Goal: Information Seeking & Learning: Learn about a topic

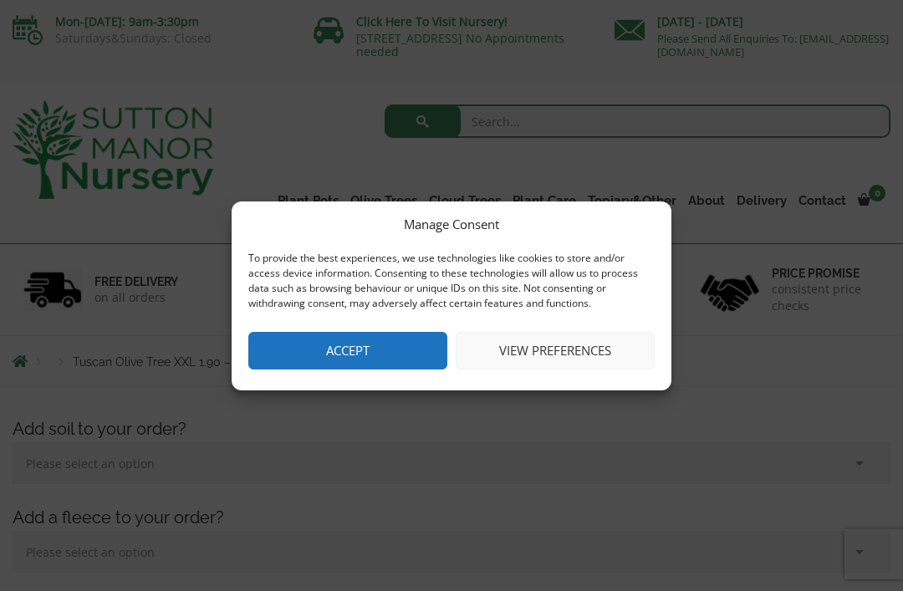
click at [379, 344] on button "Accept" at bounding box center [347, 351] width 199 height 38
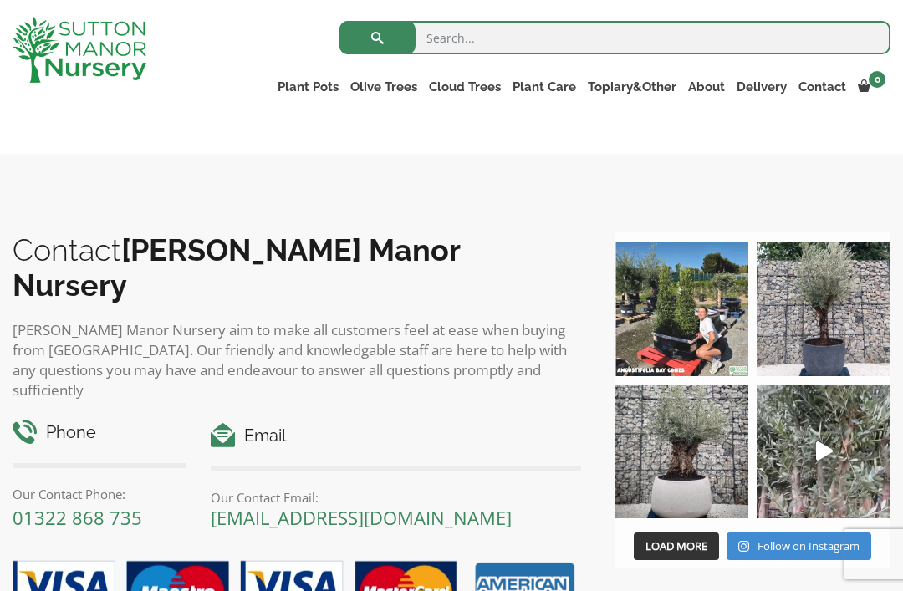
scroll to position [1858, 0]
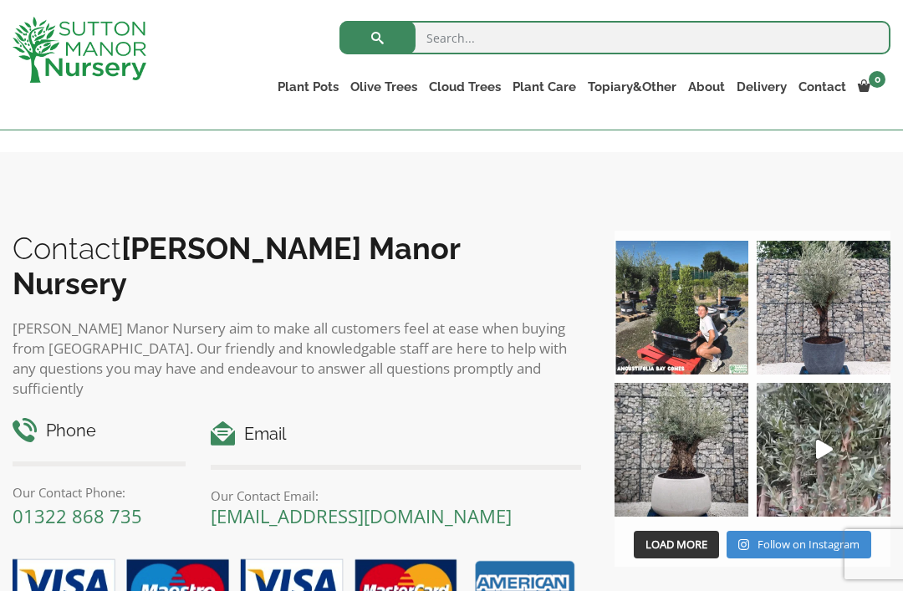
click at [837, 320] on img at bounding box center [823, 308] width 134 height 134
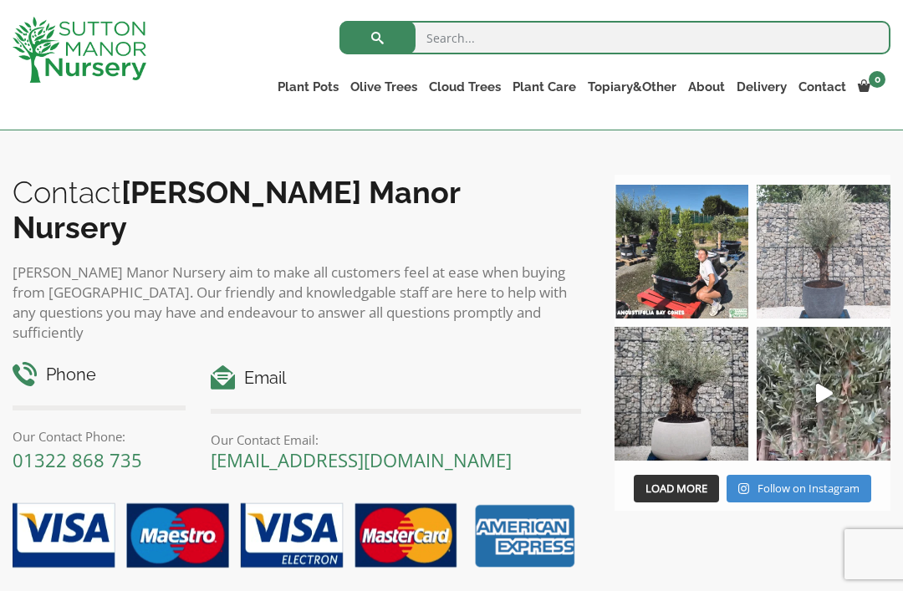
scroll to position [1904, 0]
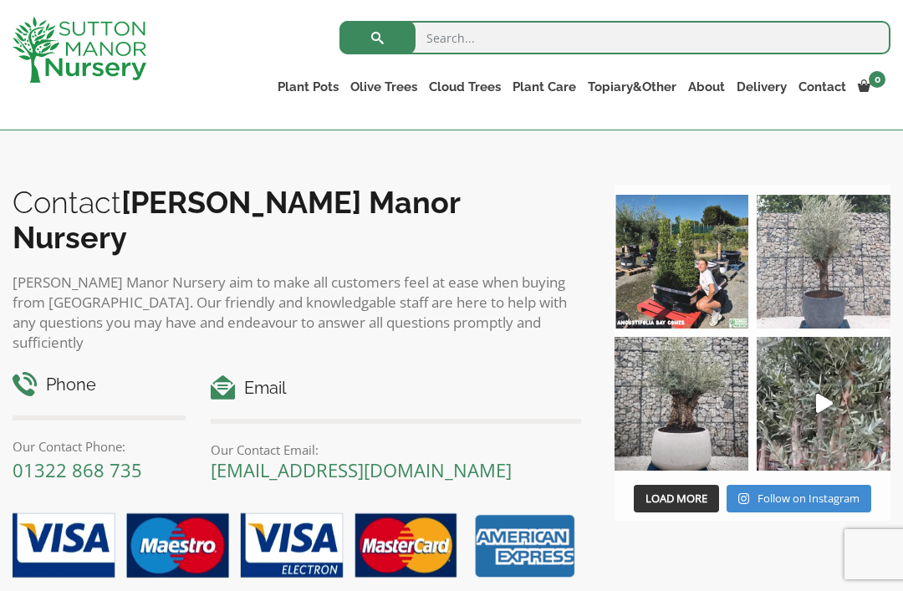
click at [682, 378] on img at bounding box center [681, 404] width 134 height 134
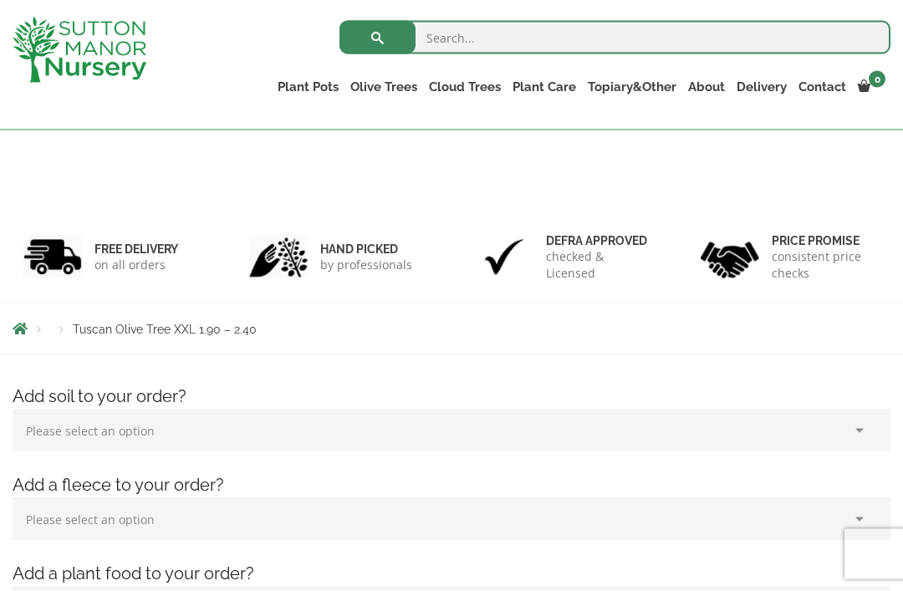
scroll to position [0, 0]
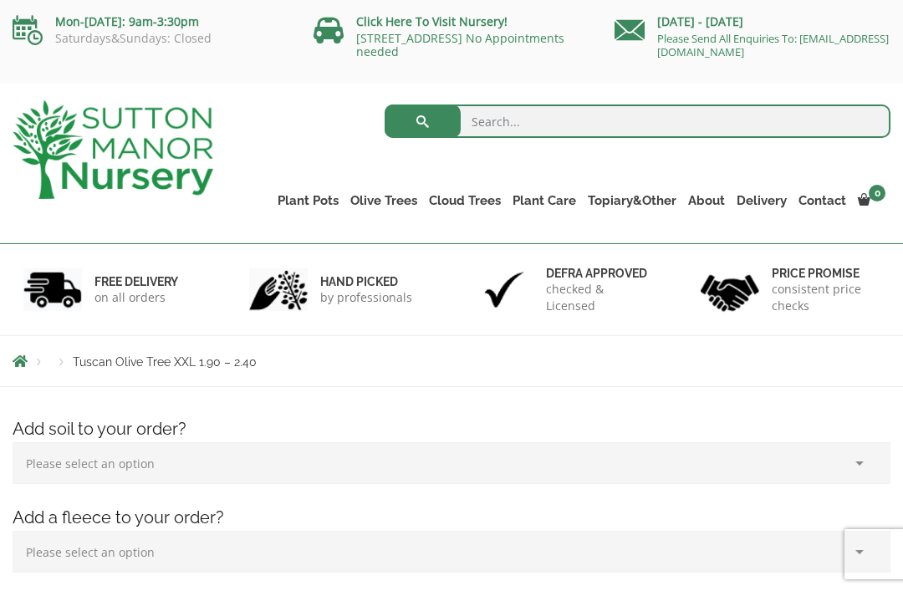
click at [502, 119] on input "search" at bounding box center [637, 120] width 506 height 33
type input "Fig tree"
click at [422, 121] on button "submit" at bounding box center [422, 120] width 76 height 33
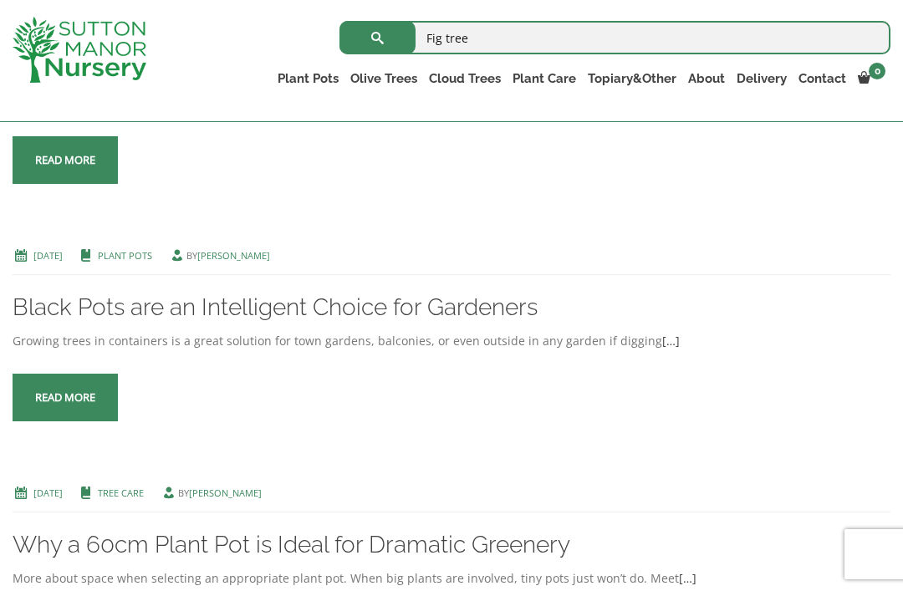
scroll to position [2276, 0]
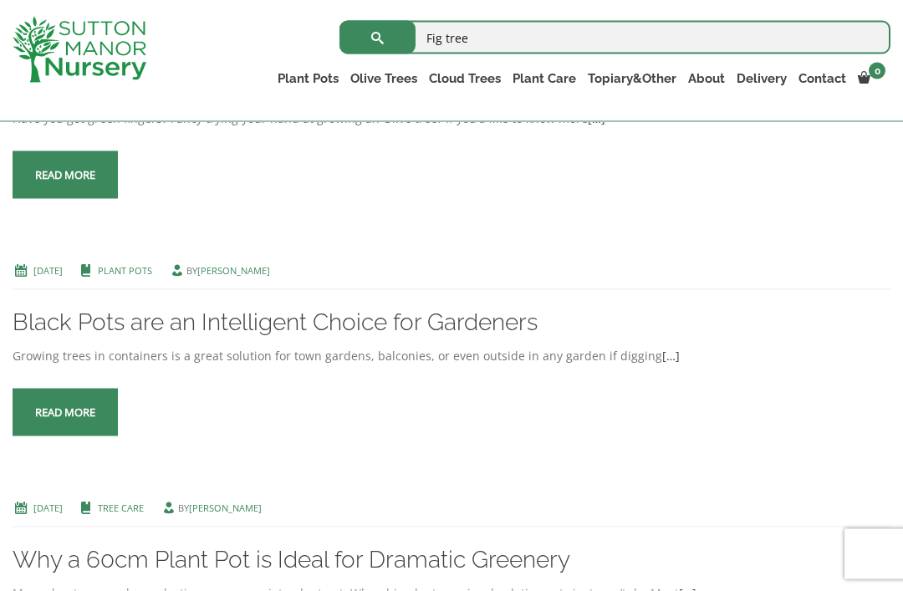
click at [467, 35] on input "Fig tree" at bounding box center [614, 37] width 551 height 33
type input "Fig"
click at [377, 37] on button "submit" at bounding box center [377, 37] width 76 height 33
